Goal: Download file/media

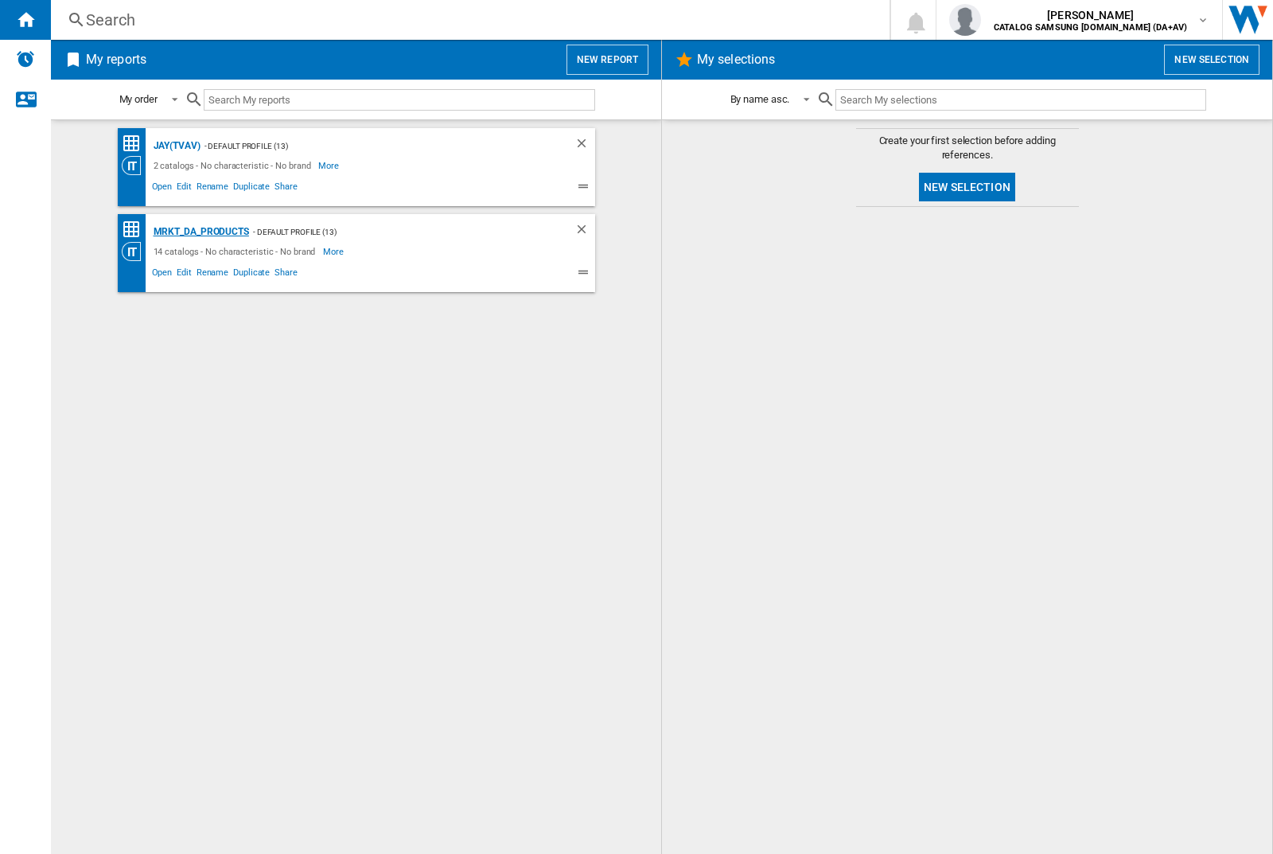
click at [200, 232] on div "MRKT_DA_PRODUCTS" at bounding box center [199, 232] width 99 height 20
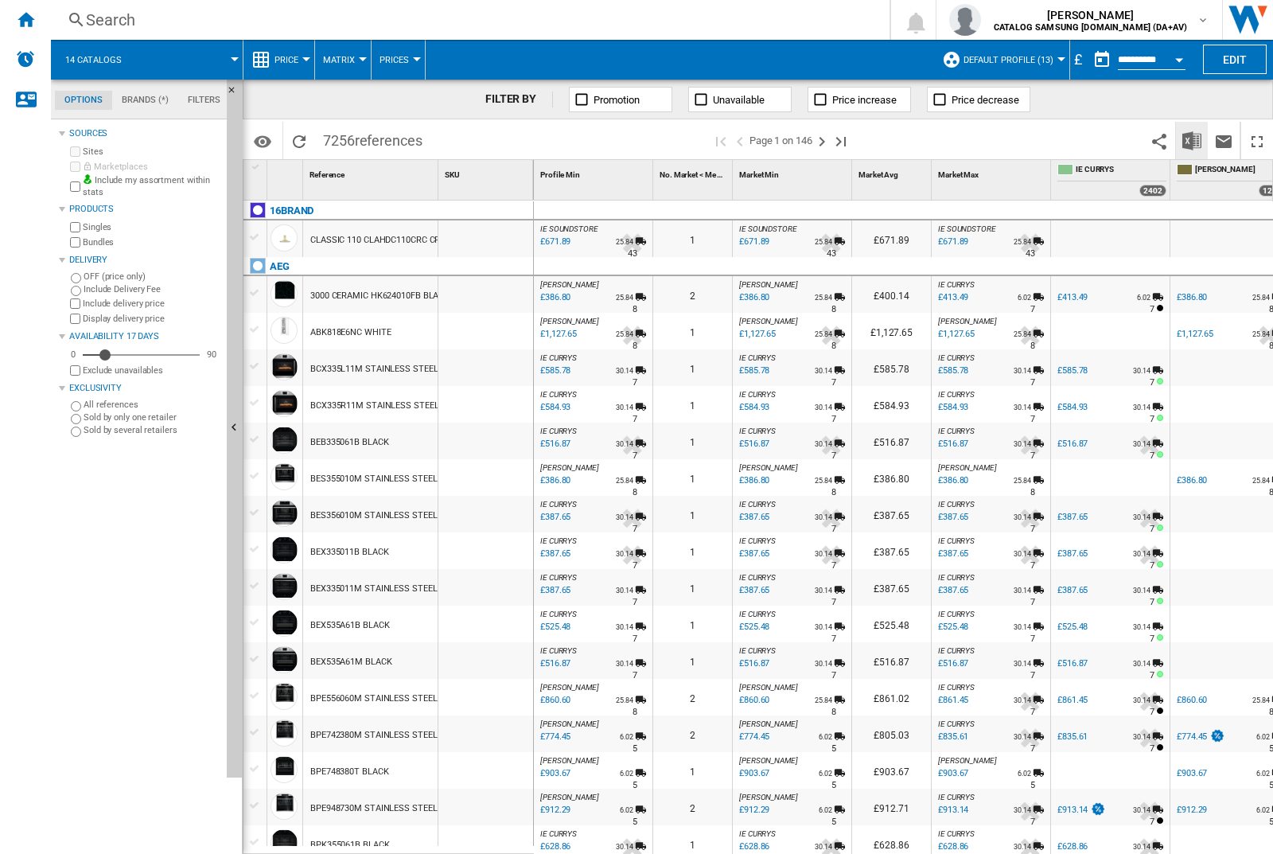
click at [1191, 139] on img "Download in Excel" at bounding box center [1191, 140] width 19 height 19
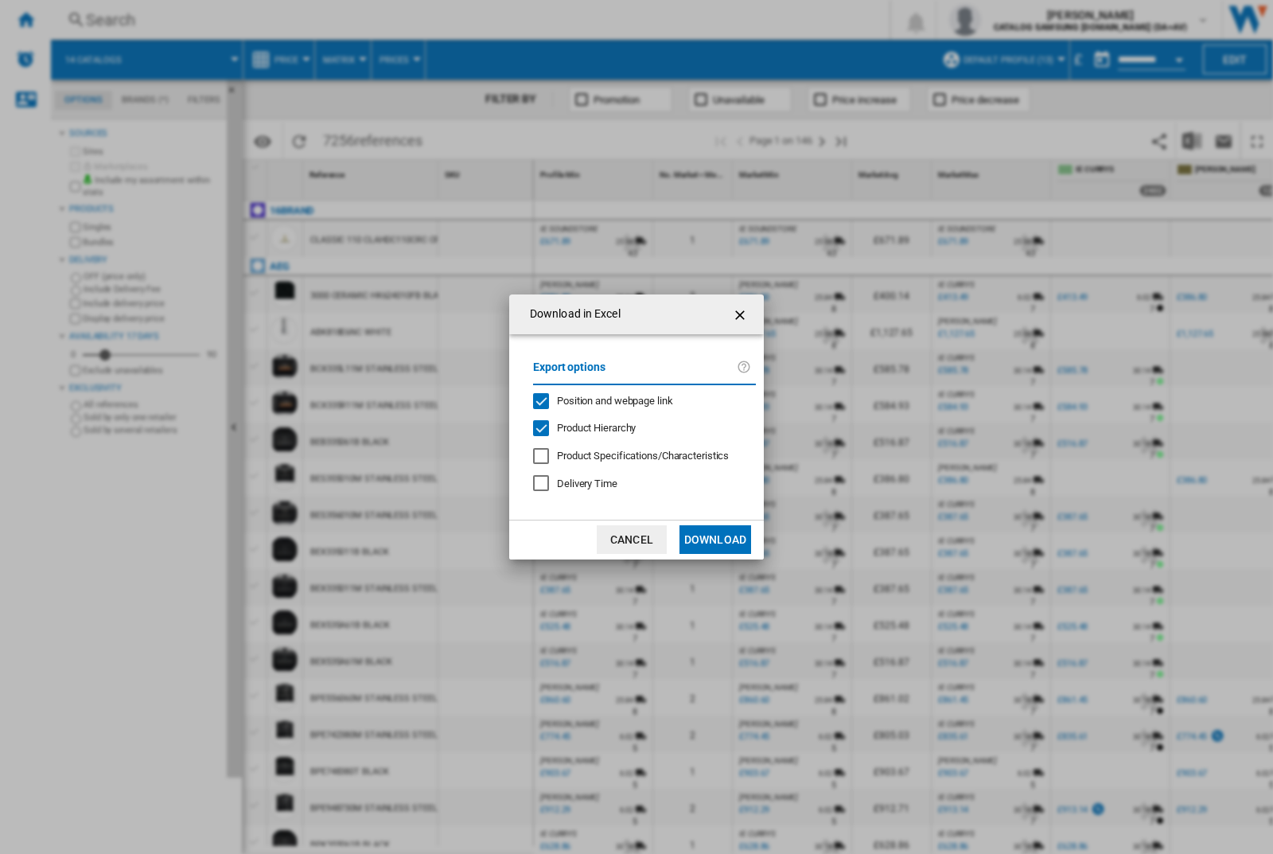
click at [605, 398] on span "Position and webpage link" at bounding box center [615, 401] width 116 height 12
click at [715, 539] on button "Download" at bounding box center [715, 539] width 72 height 29
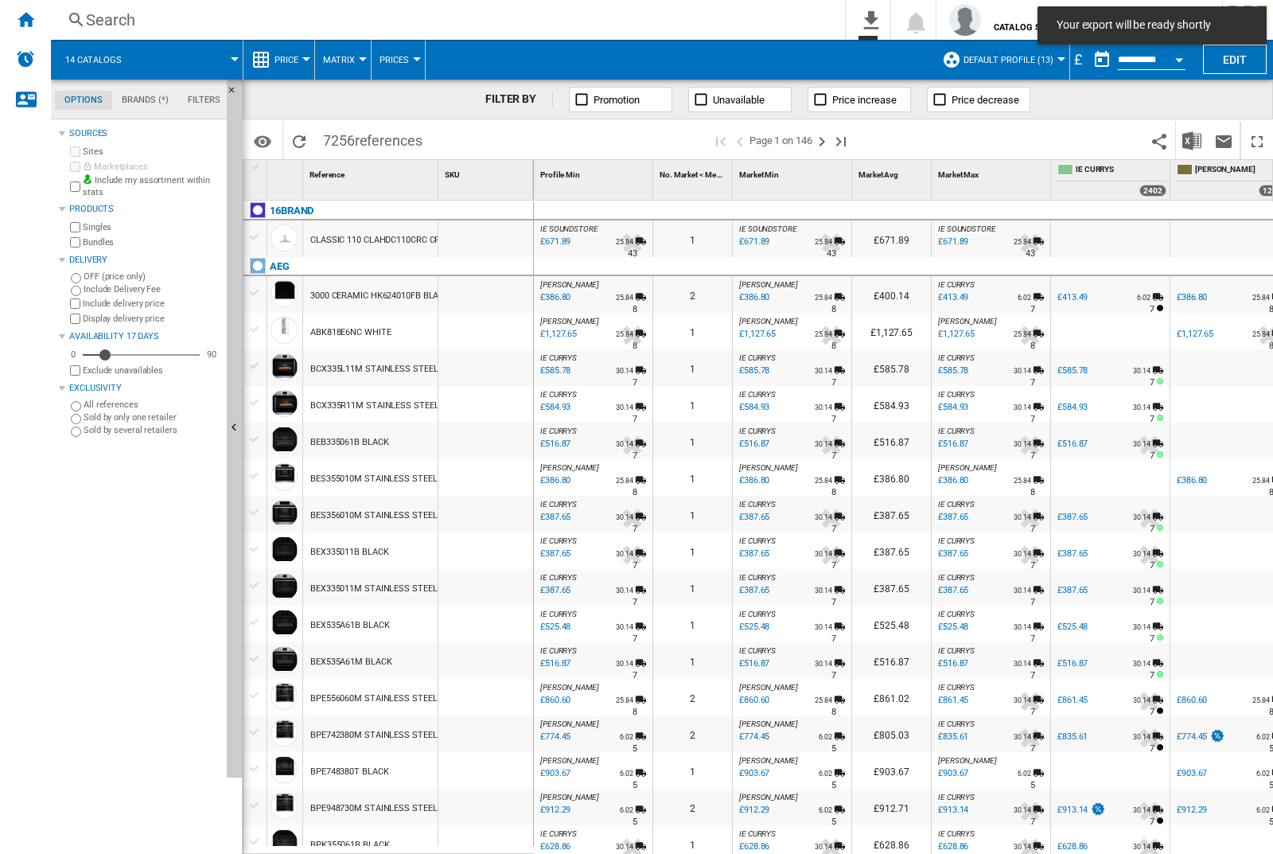
click at [492, 291] on div at bounding box center [485, 294] width 95 height 37
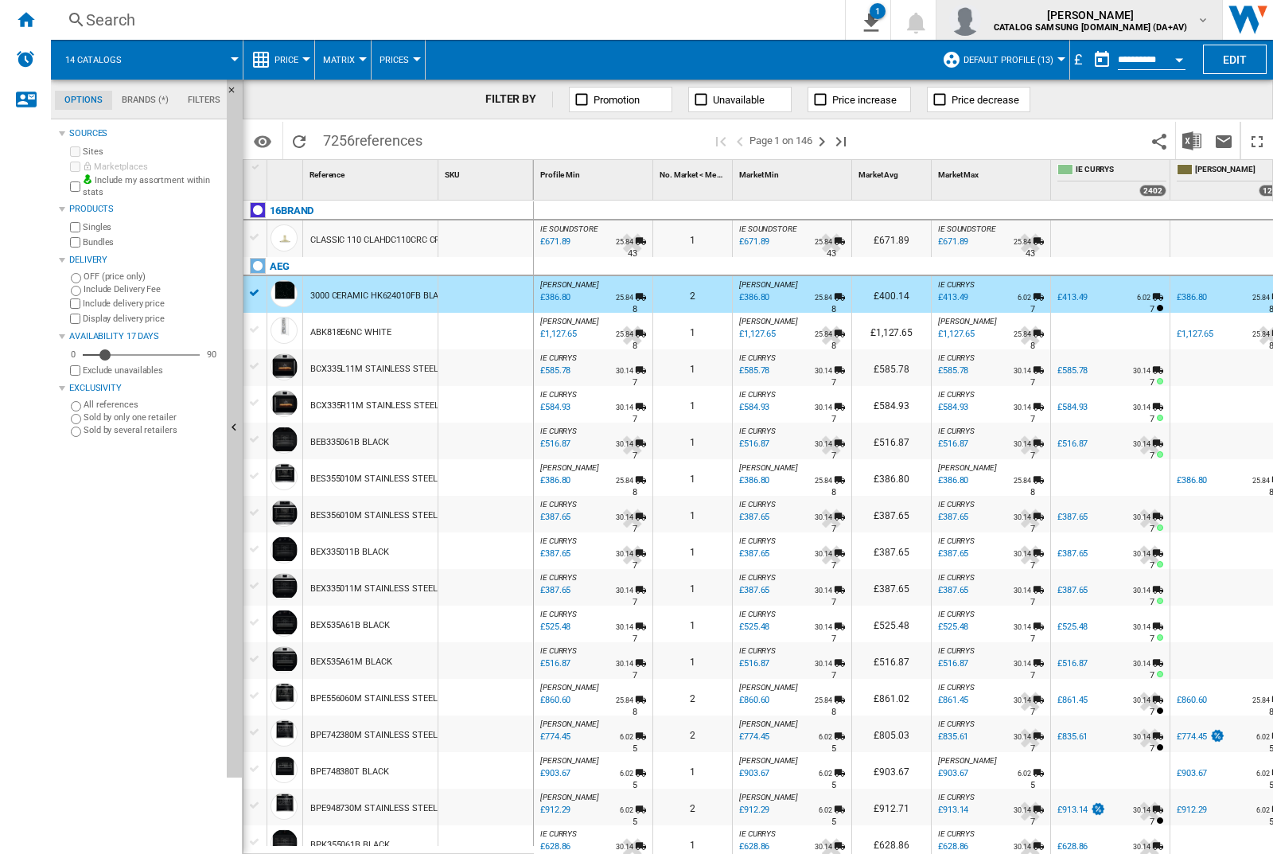
click at [981, 20] on img "button" at bounding box center [965, 20] width 32 height 32
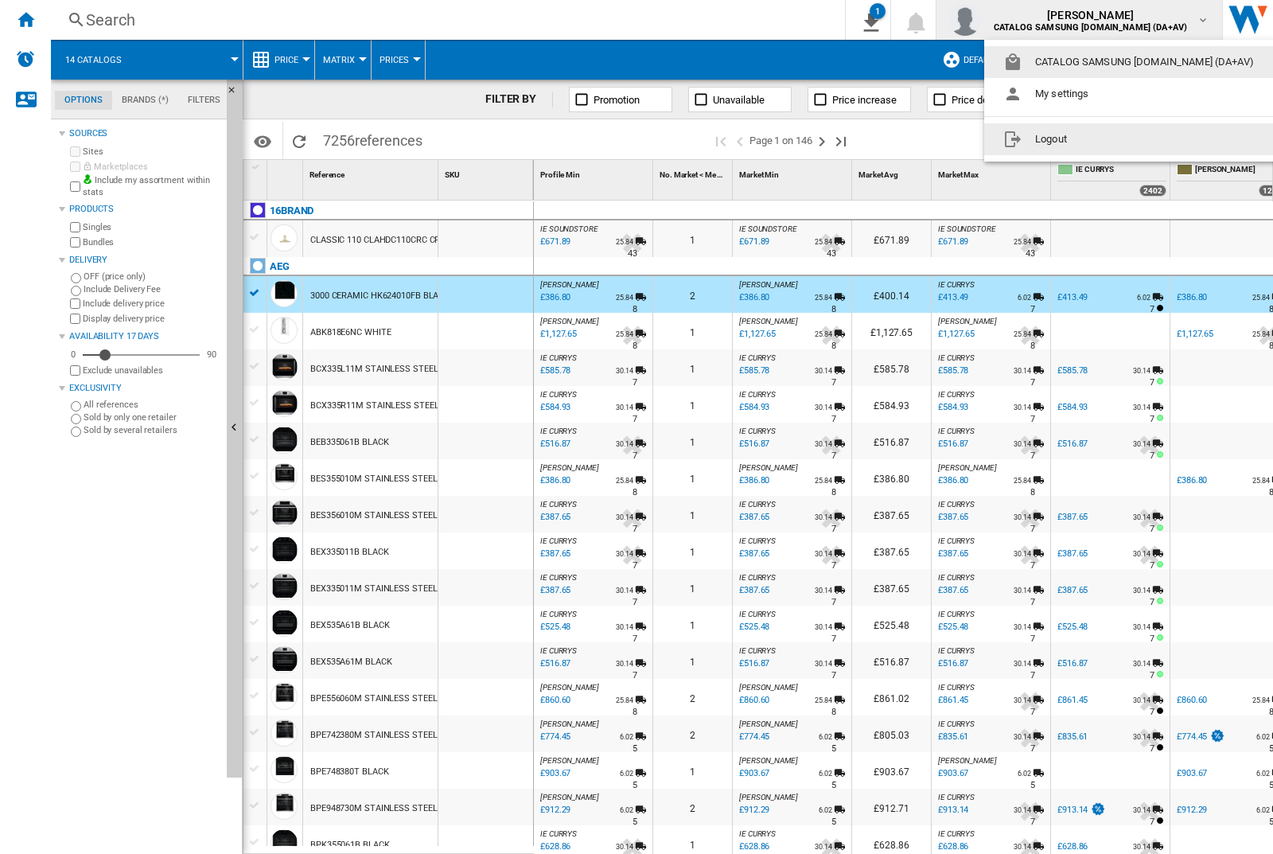
click at [1107, 139] on button "Logout" at bounding box center [1131, 139] width 295 height 32
